Goal: Information Seeking & Learning: Learn about a topic

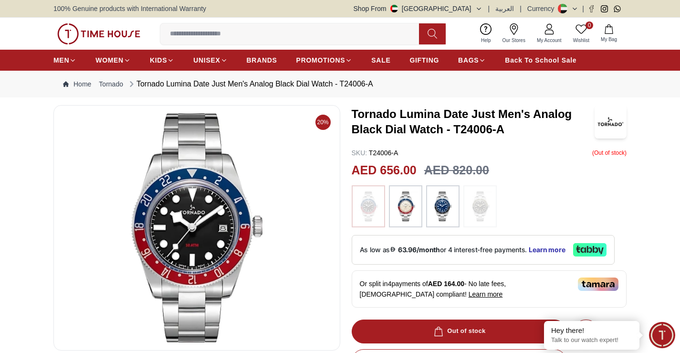
click at [605, 125] on img at bounding box center [611, 121] width 32 height 33
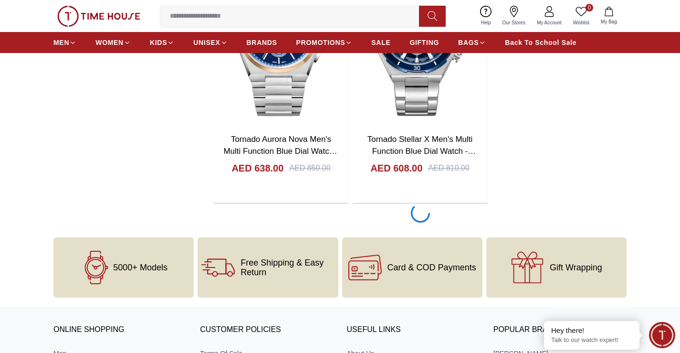
scroll to position [2100, 0]
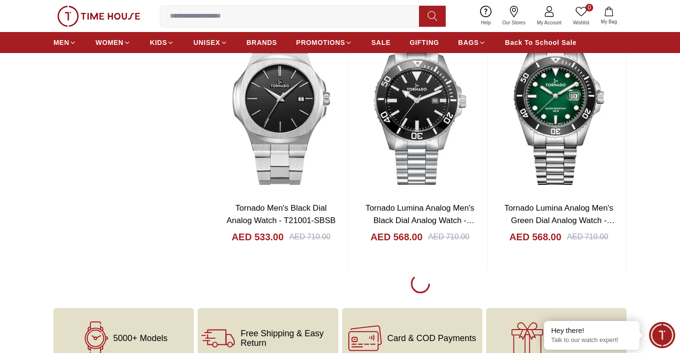
scroll to position [5536, 0]
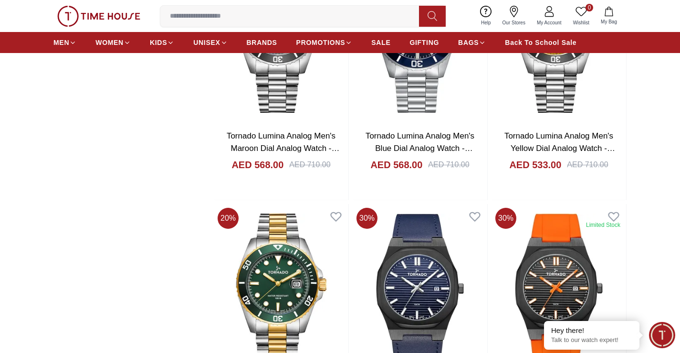
scroll to position [5631, 0]
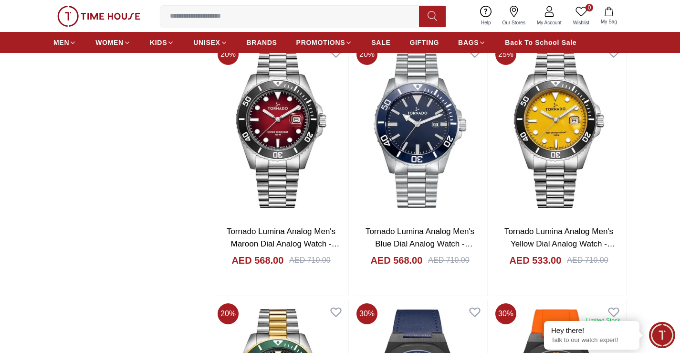
click at [113, 19] on img at bounding box center [98, 16] width 83 height 21
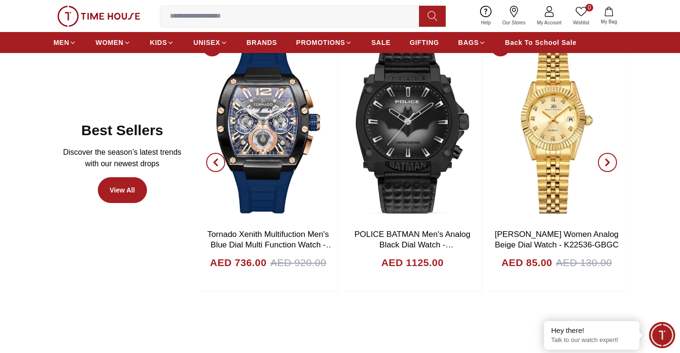
scroll to position [430, 0]
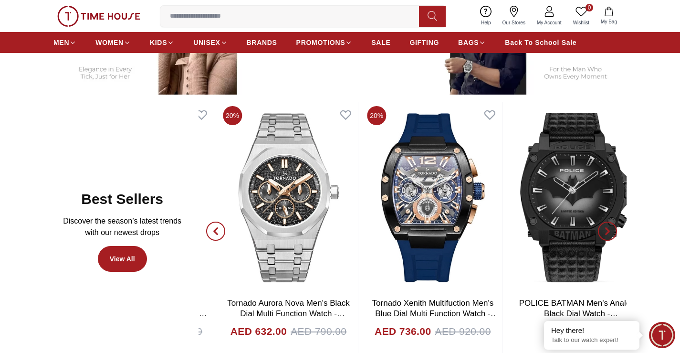
click at [503, 178] on div "15% Ciga Design X Series Men's Mechanical Black Dial Watch - X051-BB01- W5B AED…" at bounding box center [289, 231] width 428 height 258
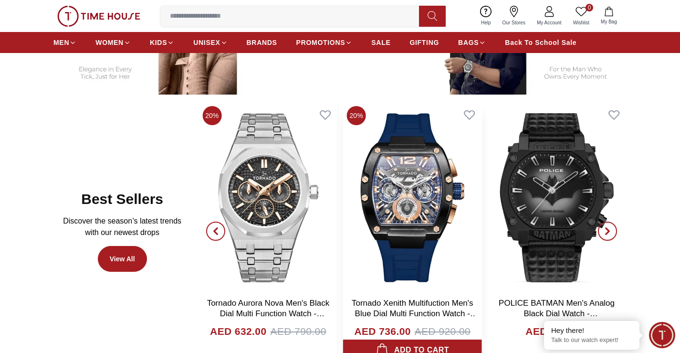
click at [459, 181] on img at bounding box center [412, 197] width 139 height 191
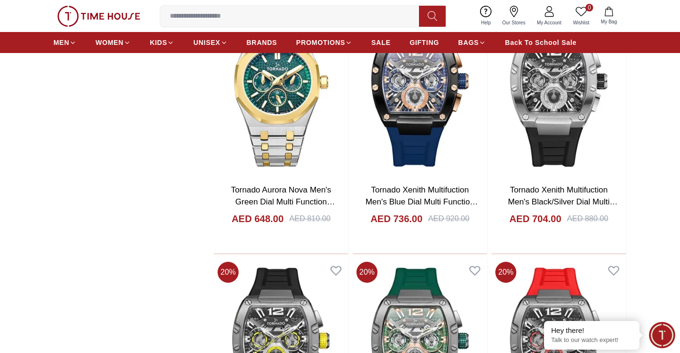
scroll to position [8237, 0]
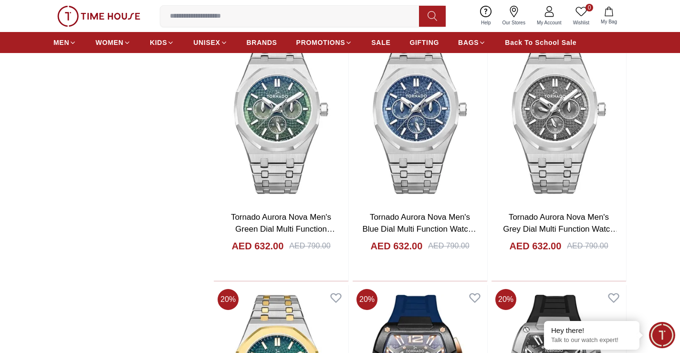
click at [99, 17] on img at bounding box center [98, 16] width 83 height 21
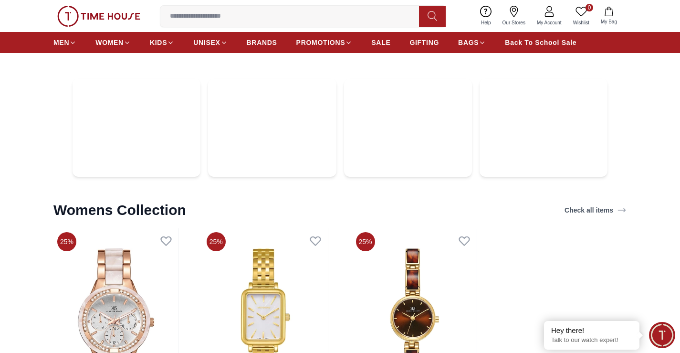
scroll to position [2599, 0]
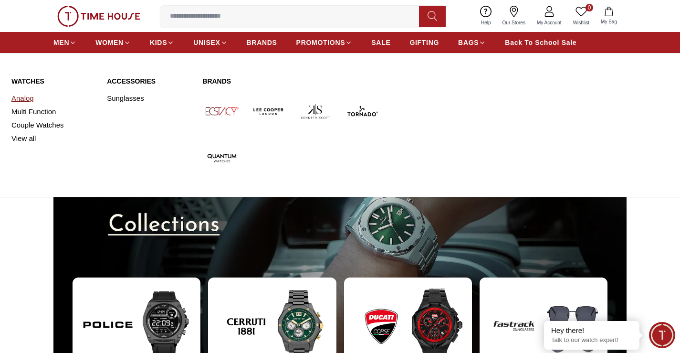
click at [20, 99] on link "Analog" at bounding box center [53, 98] width 84 height 13
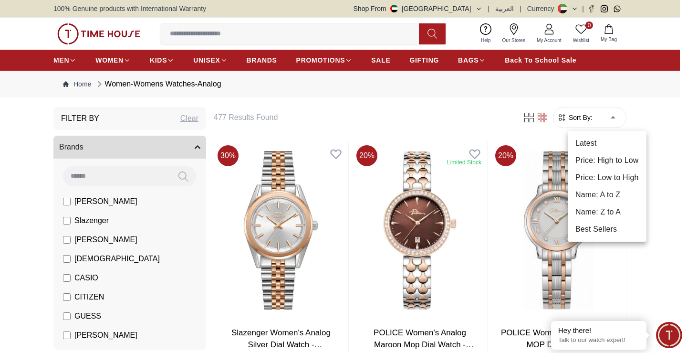
click at [601, 228] on li "Best Sellers" at bounding box center [607, 228] width 79 height 17
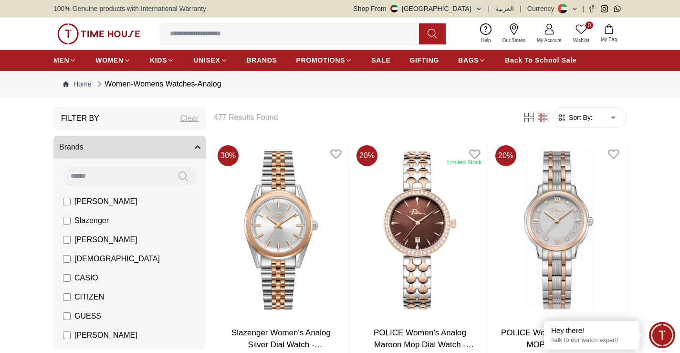
type input "*"
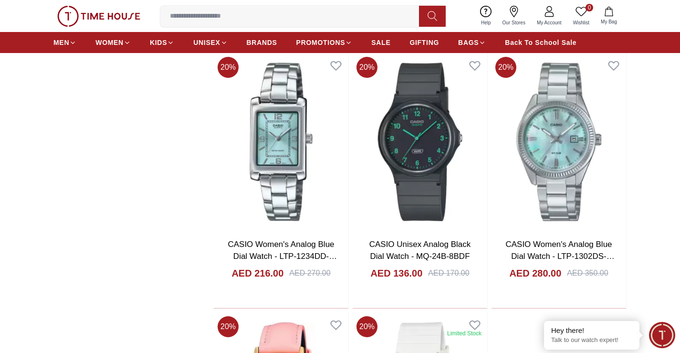
scroll to position [1623, 0]
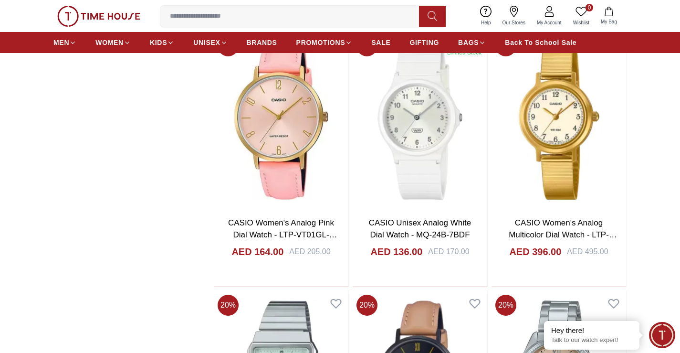
scroll to position [1670, 0]
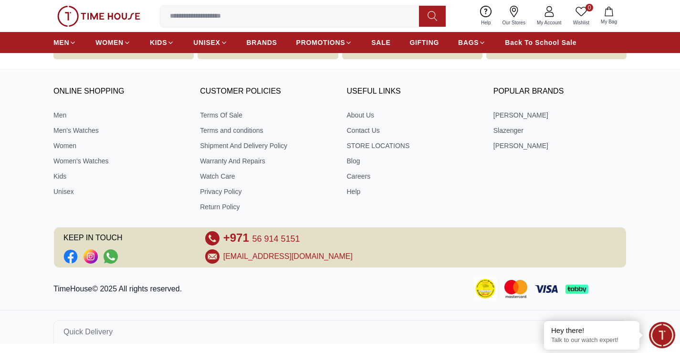
scroll to position [5118, 0]
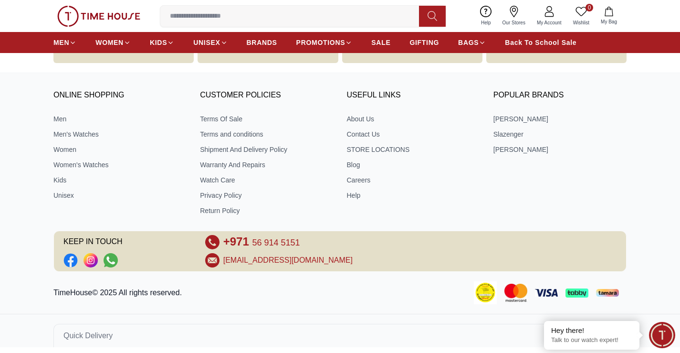
scroll to position [10514, 0]
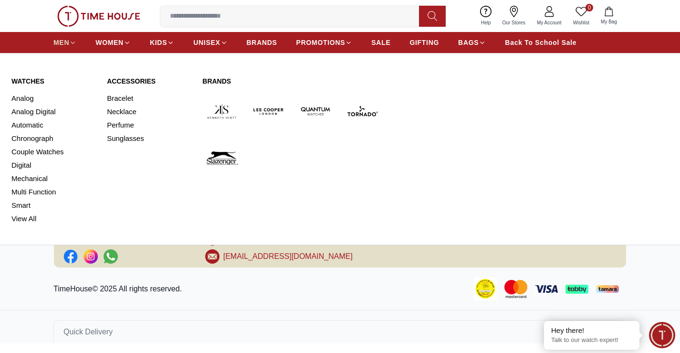
click at [74, 41] on icon at bounding box center [72, 42] width 7 height 7
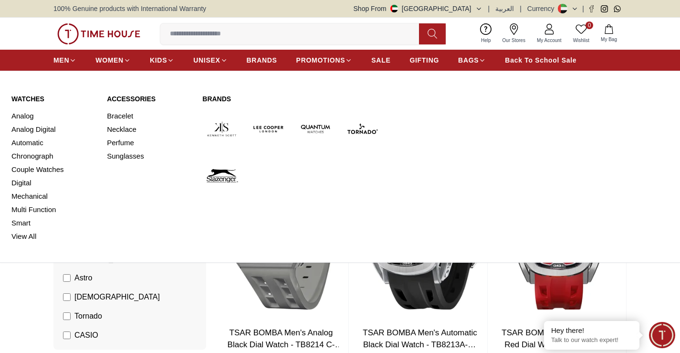
click at [51, 56] on div "MEN WOMEN KIDS UNISEX BRANDS PROMOTIONS SALE GIFTING BAGS Back To School Sale" at bounding box center [340, 60] width 680 height 21
click at [58, 58] on span "MEN" at bounding box center [61, 60] width 16 height 10
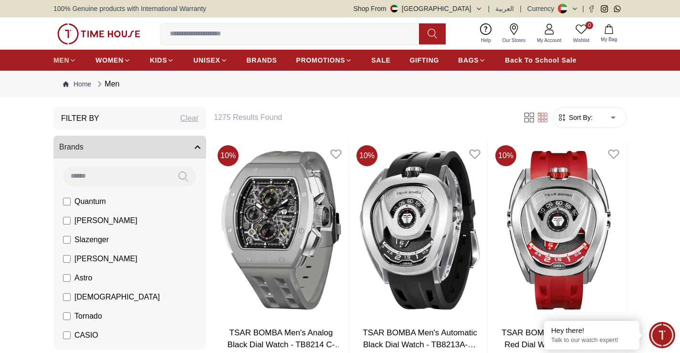
click at [72, 58] on icon at bounding box center [72, 60] width 7 height 7
click at [96, 35] on img at bounding box center [98, 33] width 83 height 21
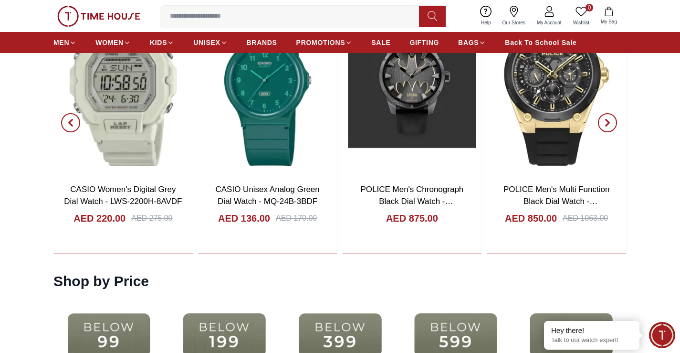
scroll to position [1766, 0]
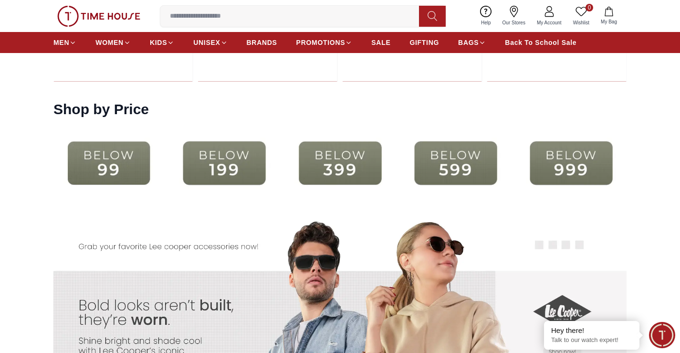
click at [253, 168] on img at bounding box center [224, 162] width 111 height 71
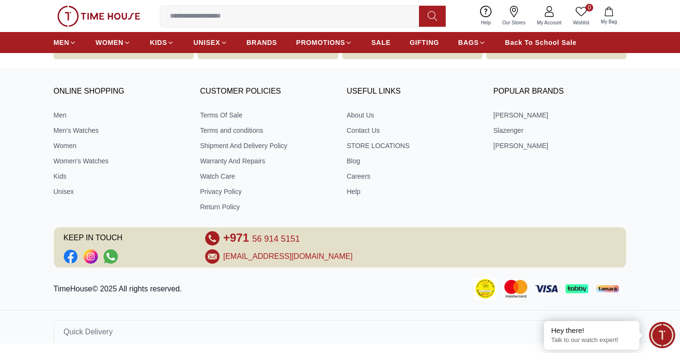
scroll to position [1984, 0]
